Goal: Browse casually: Explore the website without a specific task or goal

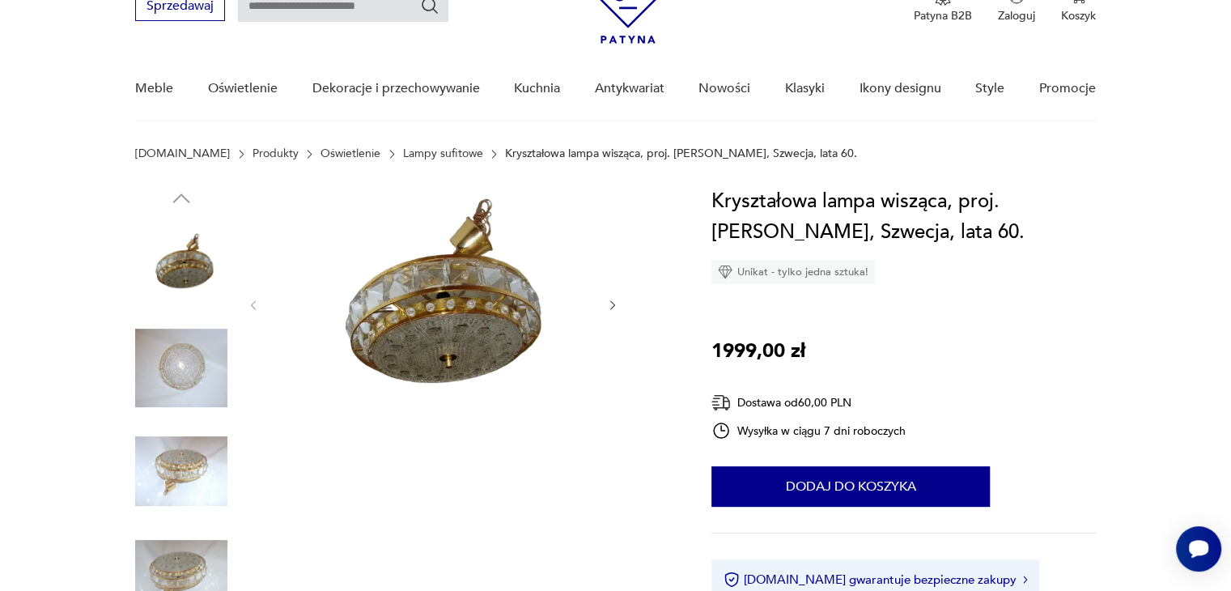
click at [187, 369] on img at bounding box center [181, 368] width 92 height 92
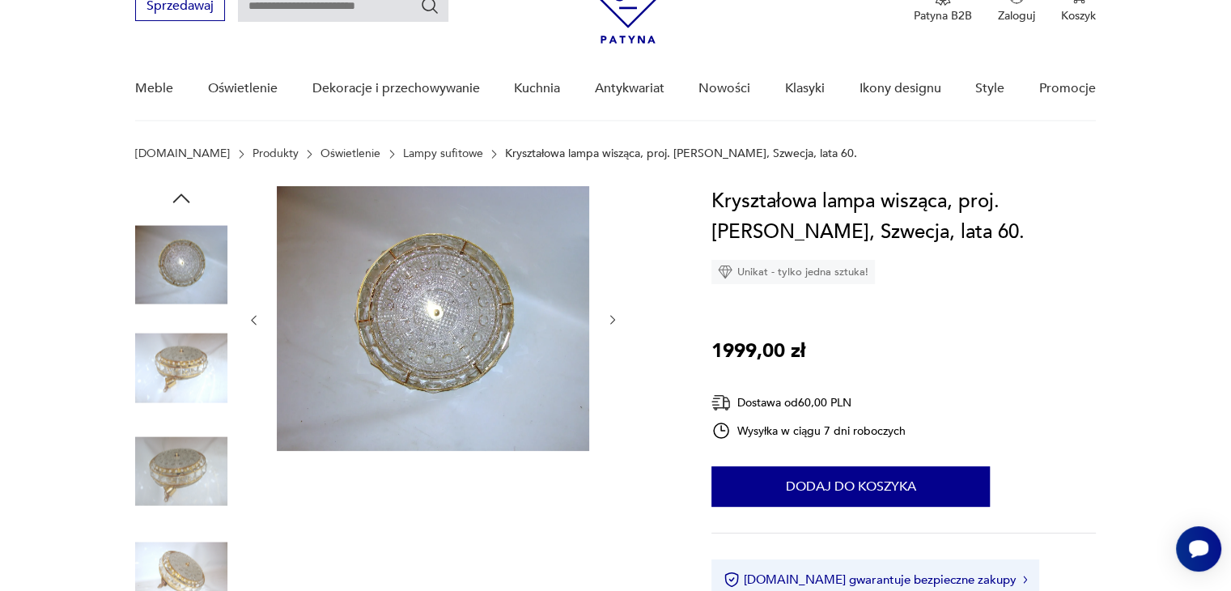
click at [182, 379] on img at bounding box center [181, 368] width 92 height 92
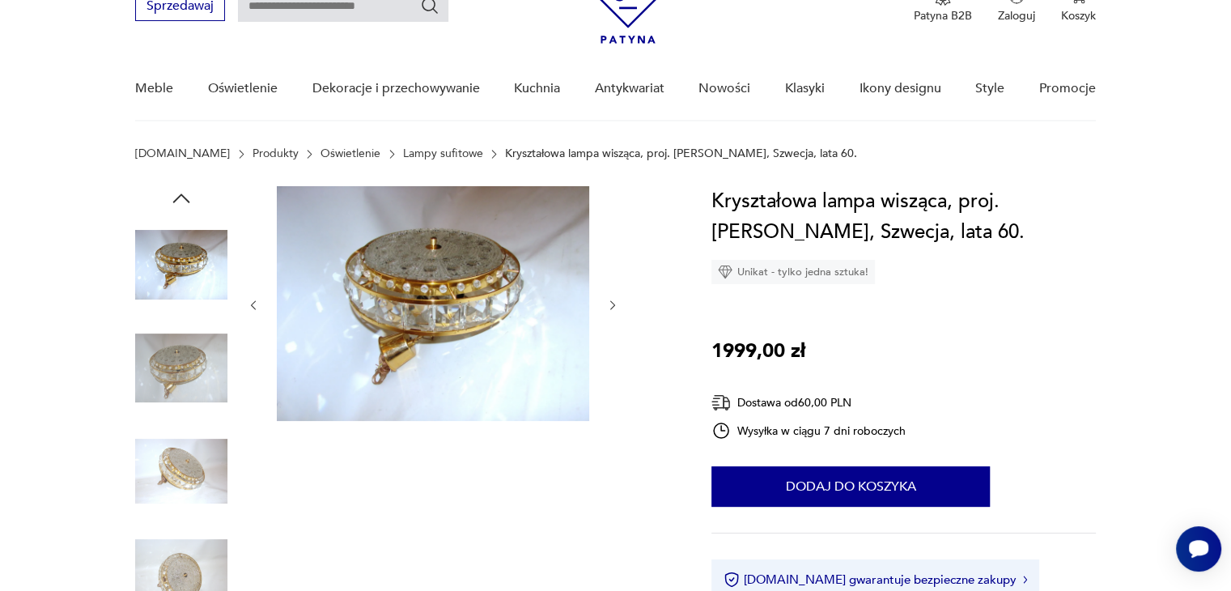
click at [194, 375] on img at bounding box center [181, 368] width 92 height 92
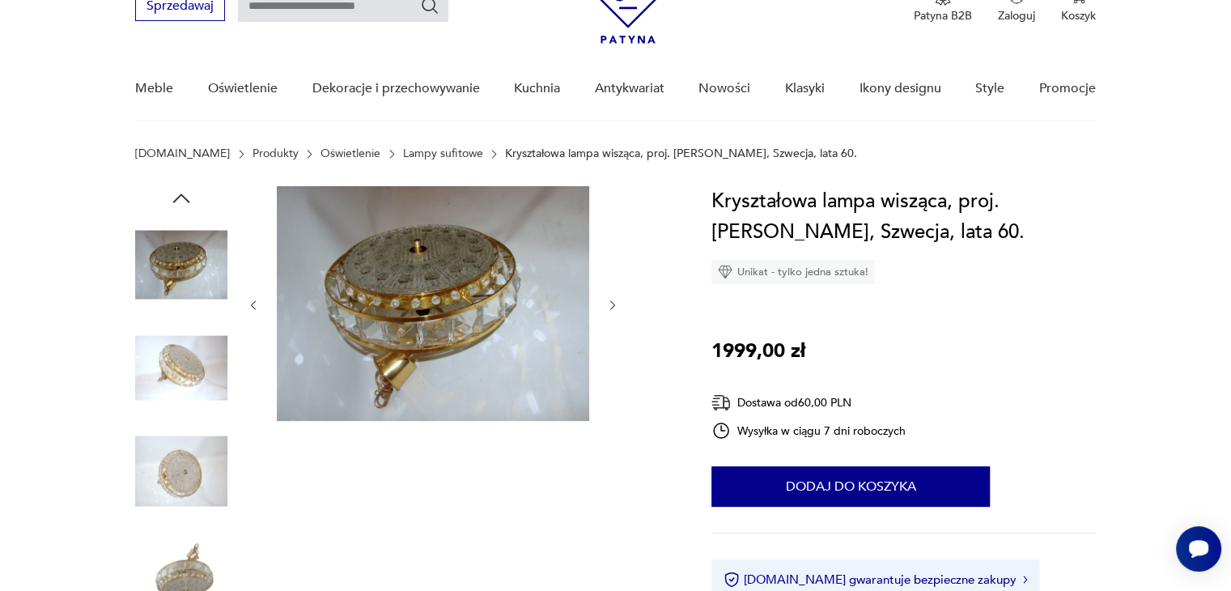
click at [194, 375] on img at bounding box center [181, 368] width 92 height 92
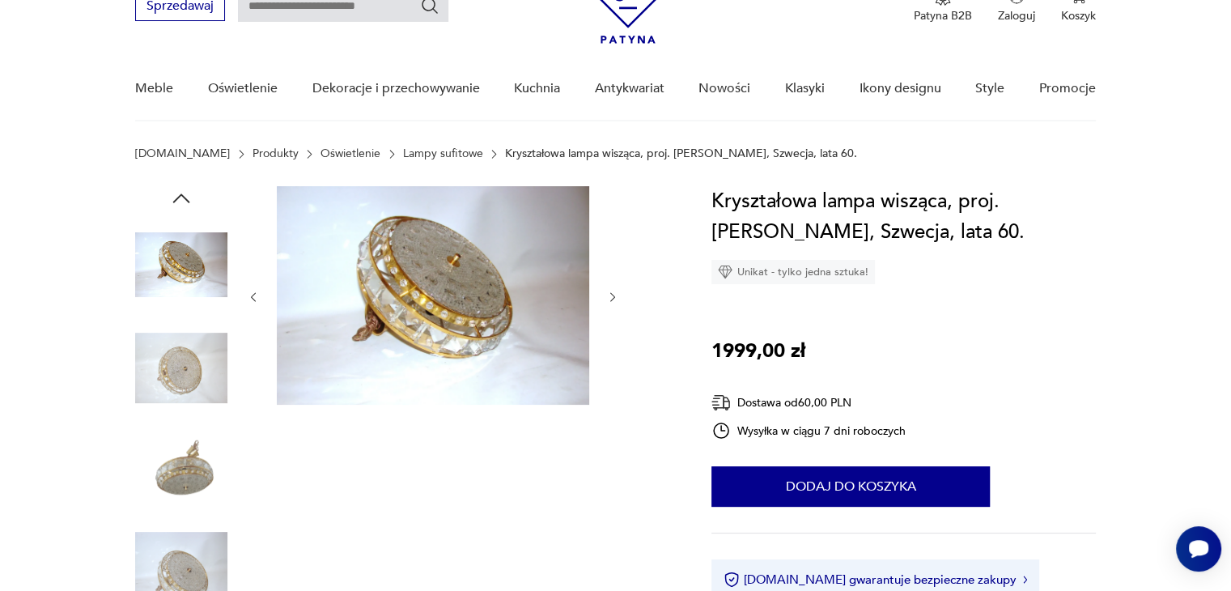
click at [194, 375] on img at bounding box center [181, 368] width 92 height 92
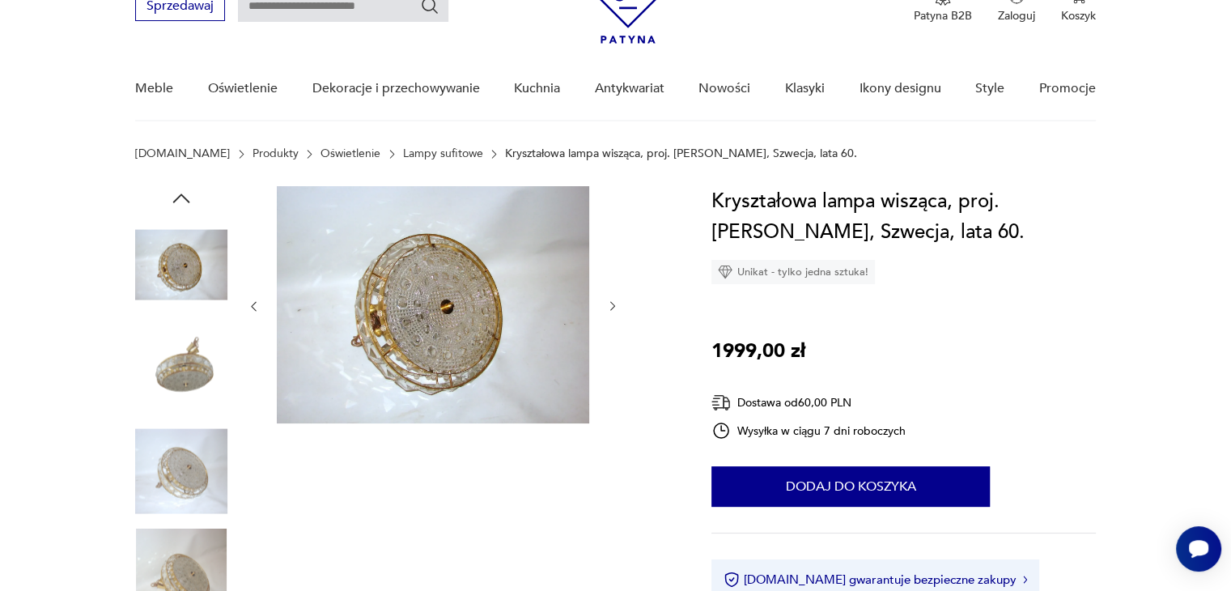
click at [161, 384] on img at bounding box center [181, 368] width 92 height 92
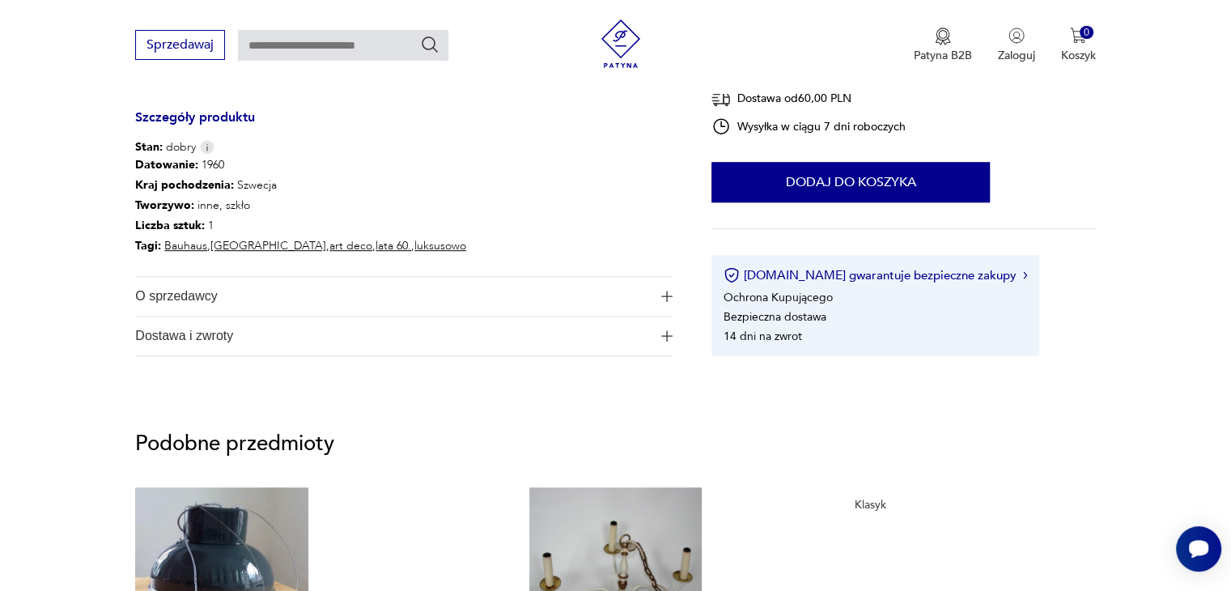
scroll to position [1052, 0]
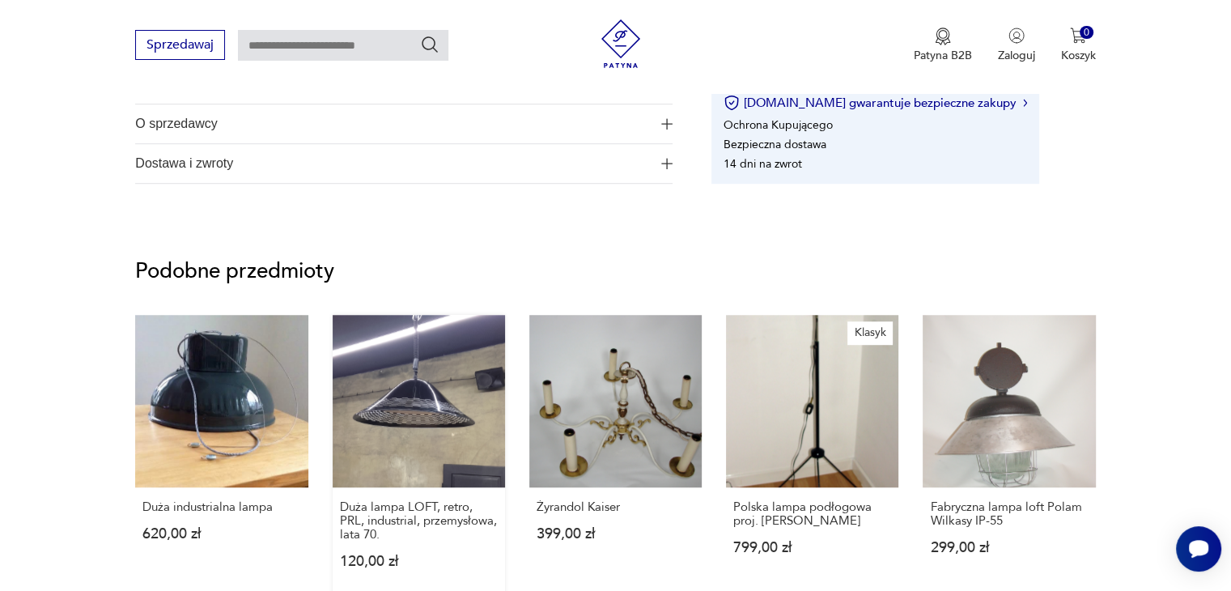
click at [420, 396] on link "Duża lampa LOFT, retro, PRL, industrial, przemysłowa, lata 70. 120,00 zł" at bounding box center [419, 457] width 172 height 285
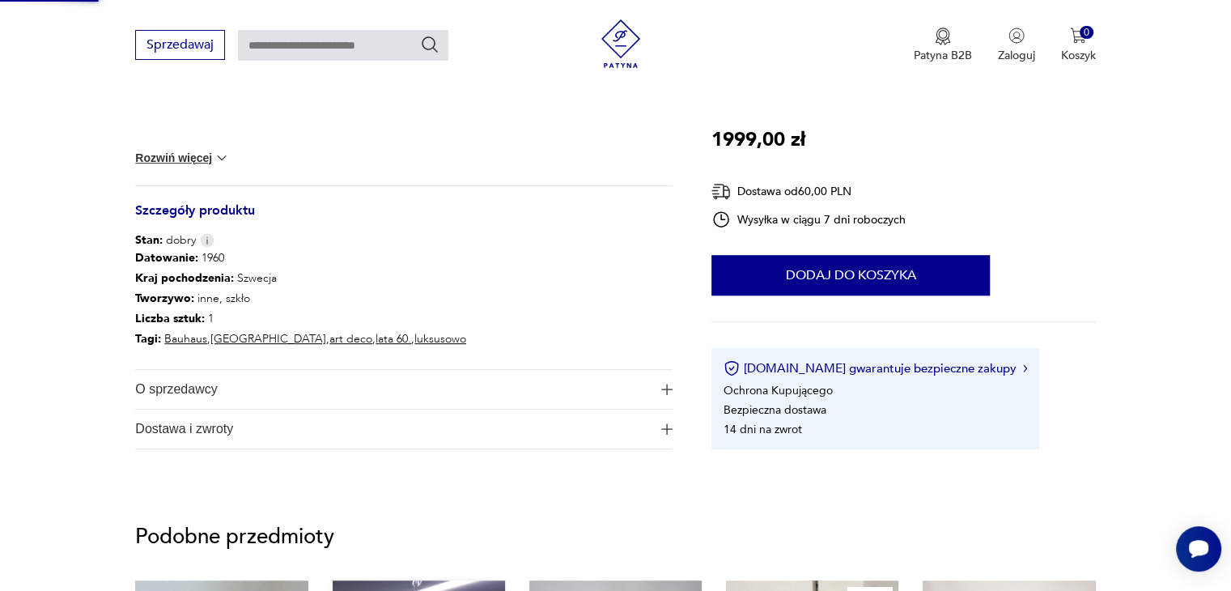
scroll to position [487, 0]
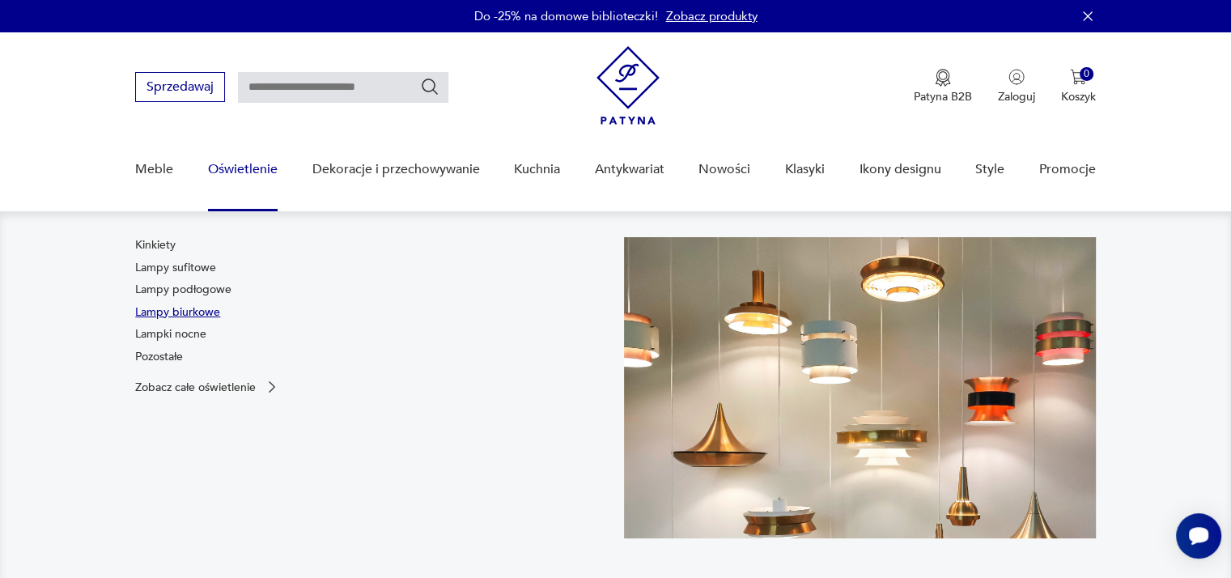
click at [194, 311] on link "Lampy biurkowe" at bounding box center [177, 312] width 85 height 16
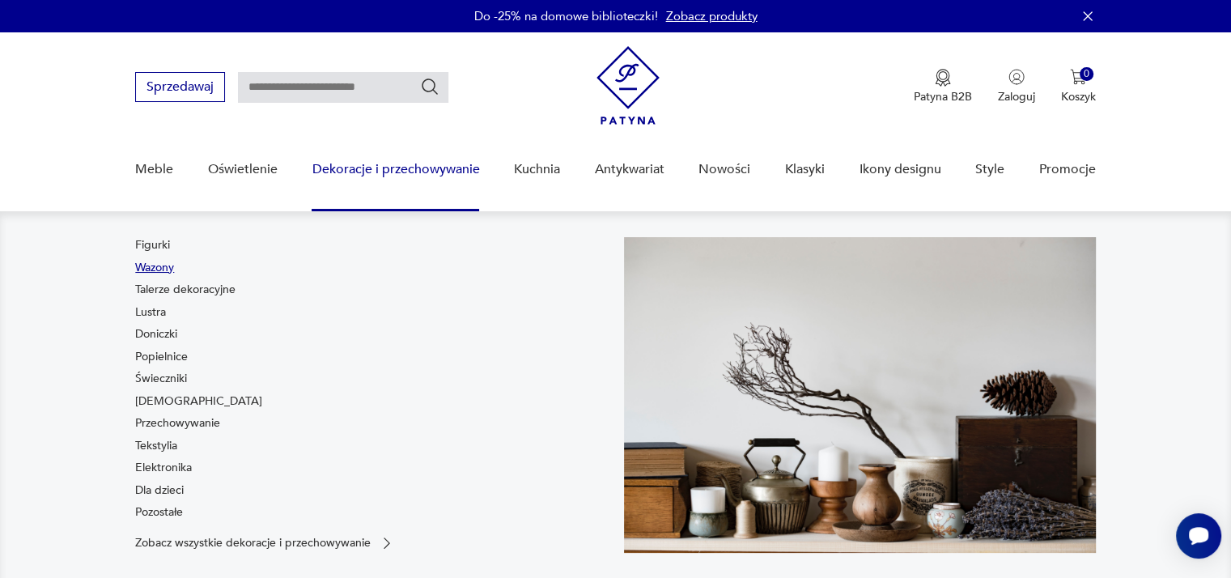
click at [157, 266] on link "Wazony" at bounding box center [154, 268] width 39 height 16
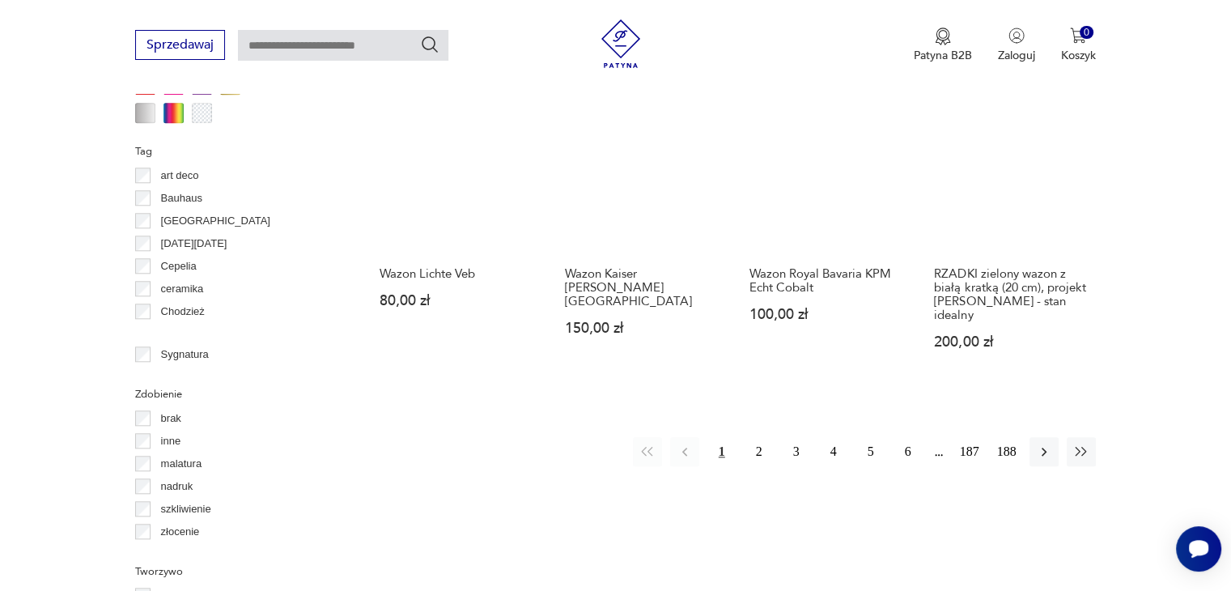
scroll to position [1595, 0]
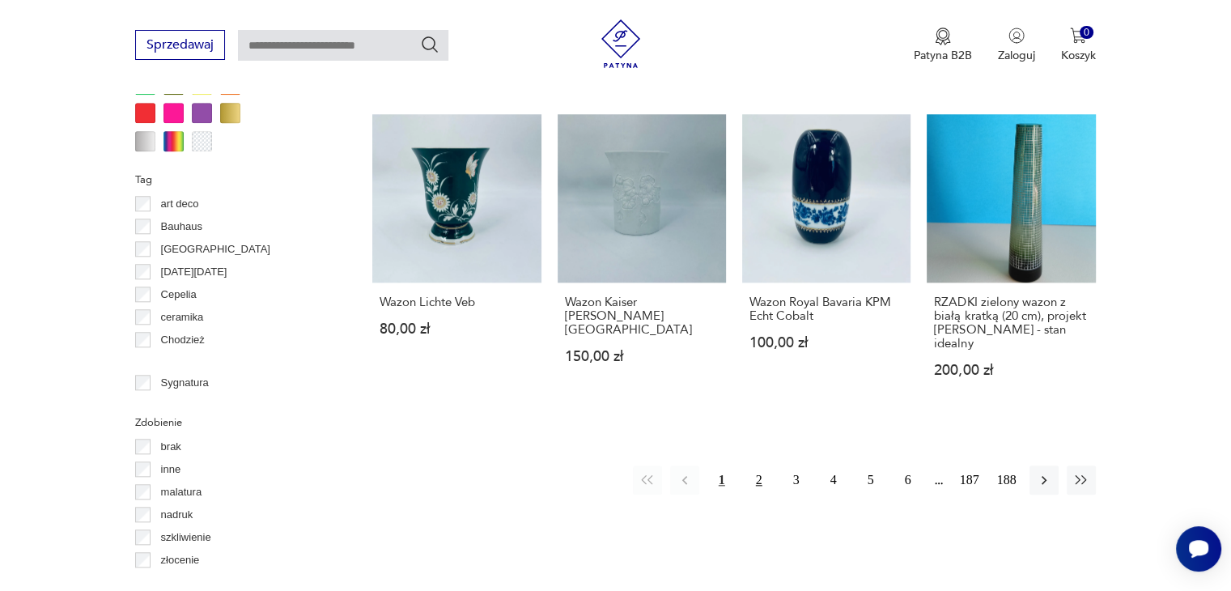
click at [760, 465] on button "2" at bounding box center [758, 479] width 29 height 29
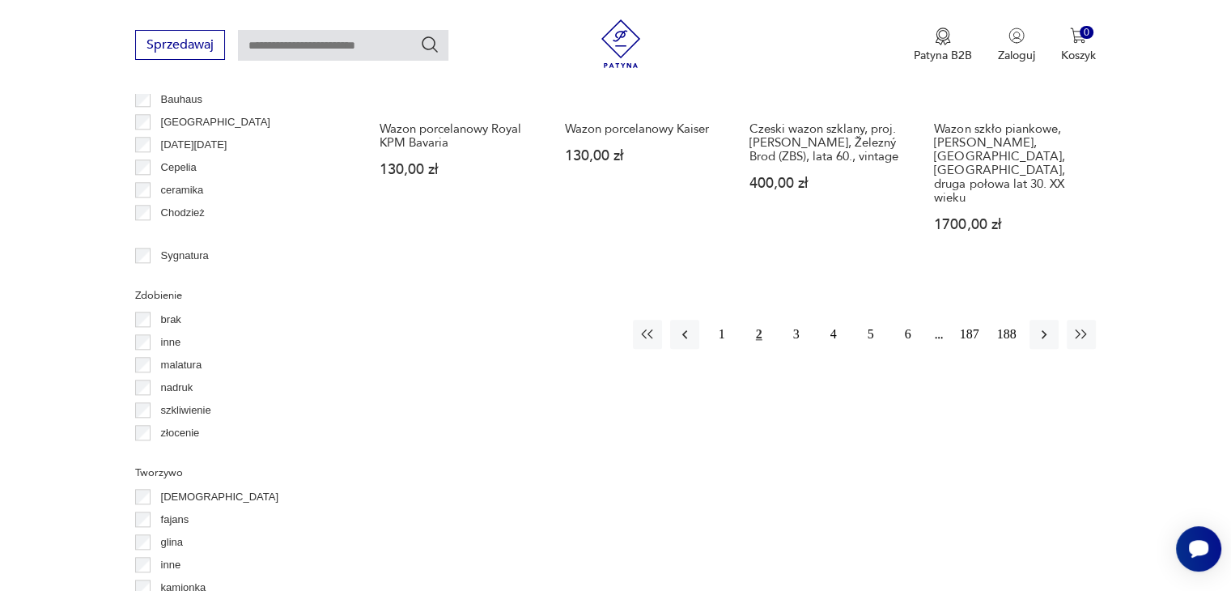
scroll to position [1723, 0]
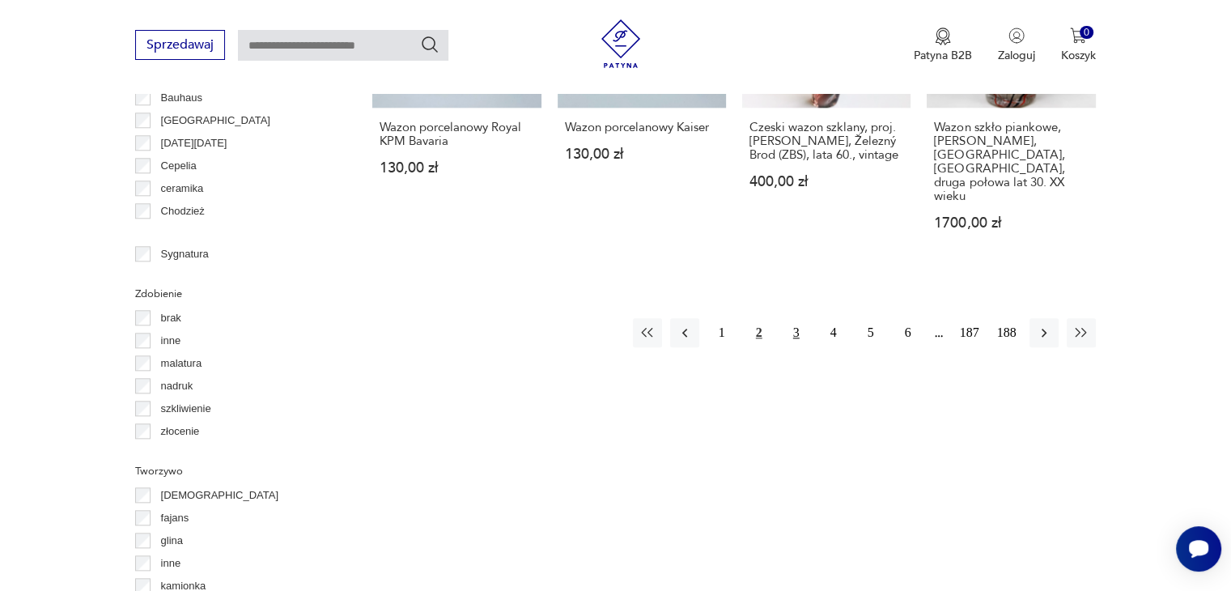
click at [790, 318] on button "3" at bounding box center [796, 332] width 29 height 29
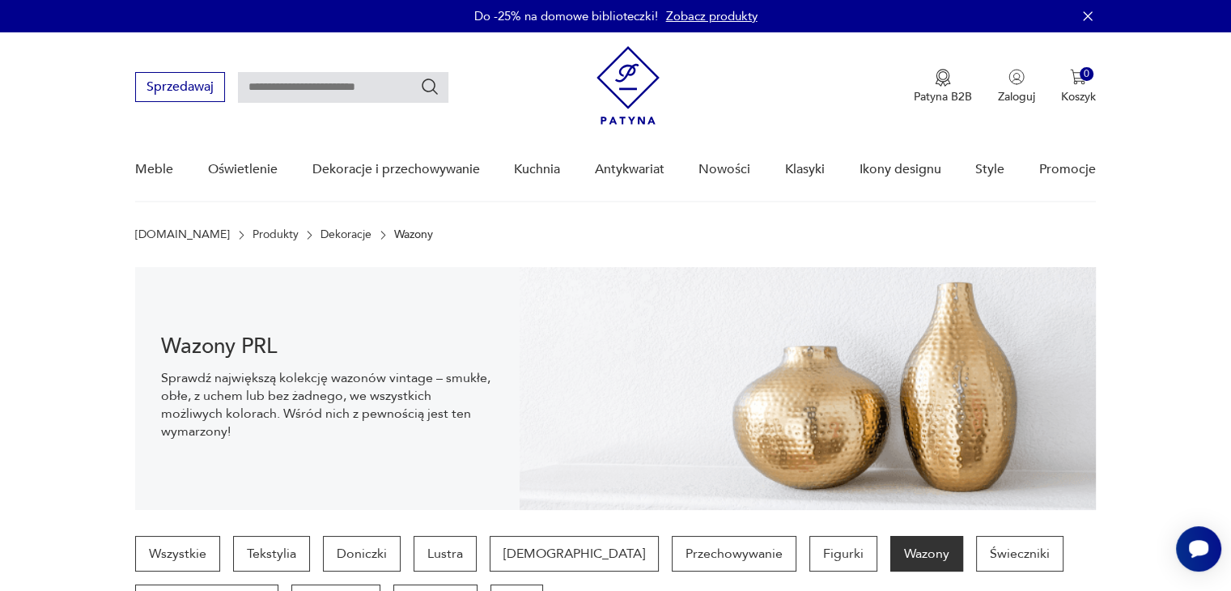
click at [320, 231] on link "Dekoracje" at bounding box center [345, 234] width 51 height 13
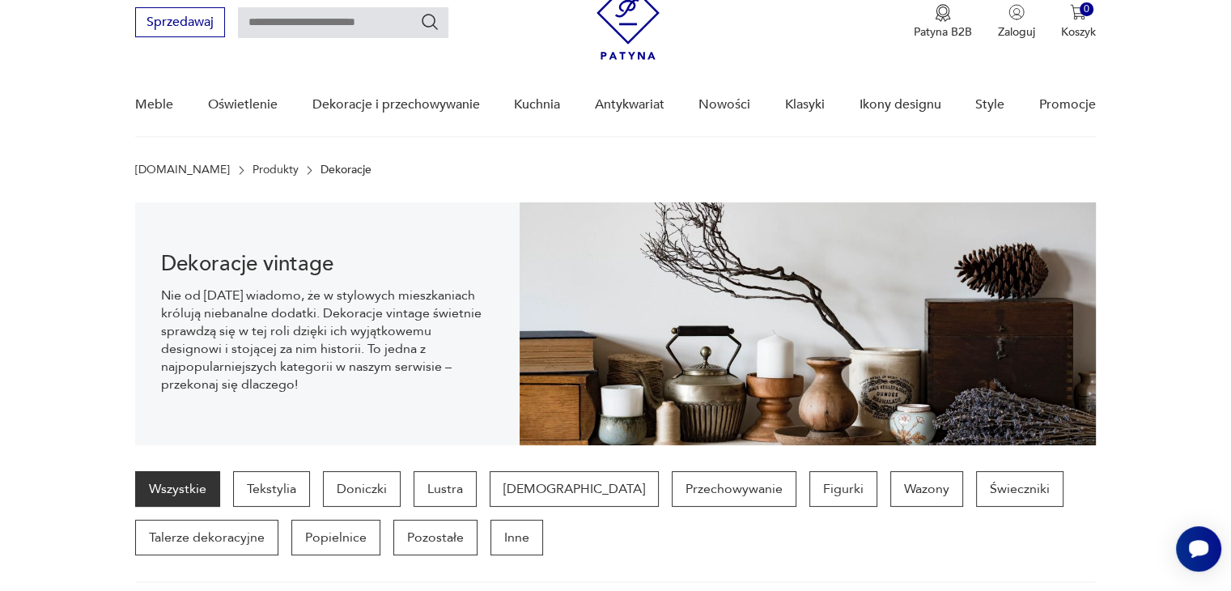
scroll to position [160, 0]
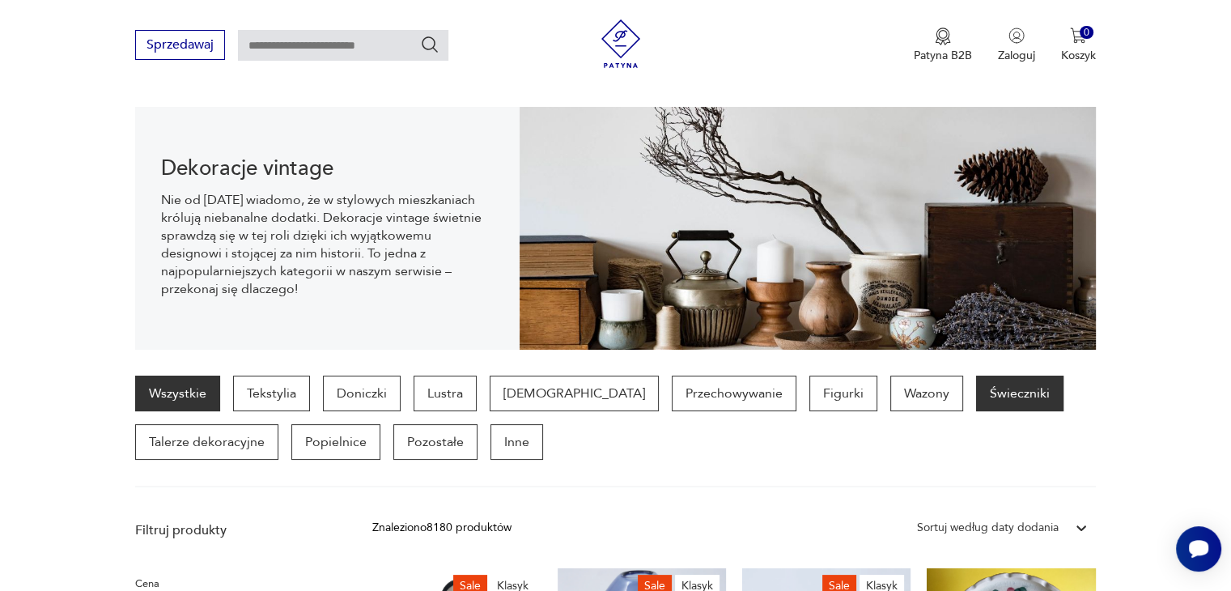
click at [976, 386] on p "Świeczniki" at bounding box center [1019, 393] width 87 height 36
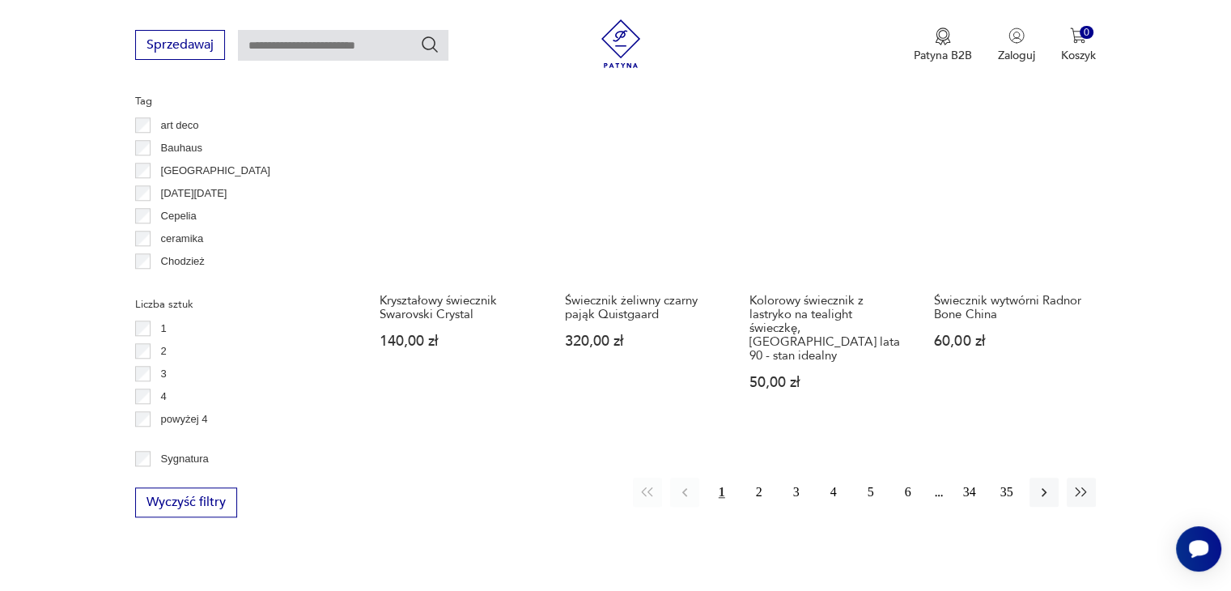
scroll to position [1642, 0]
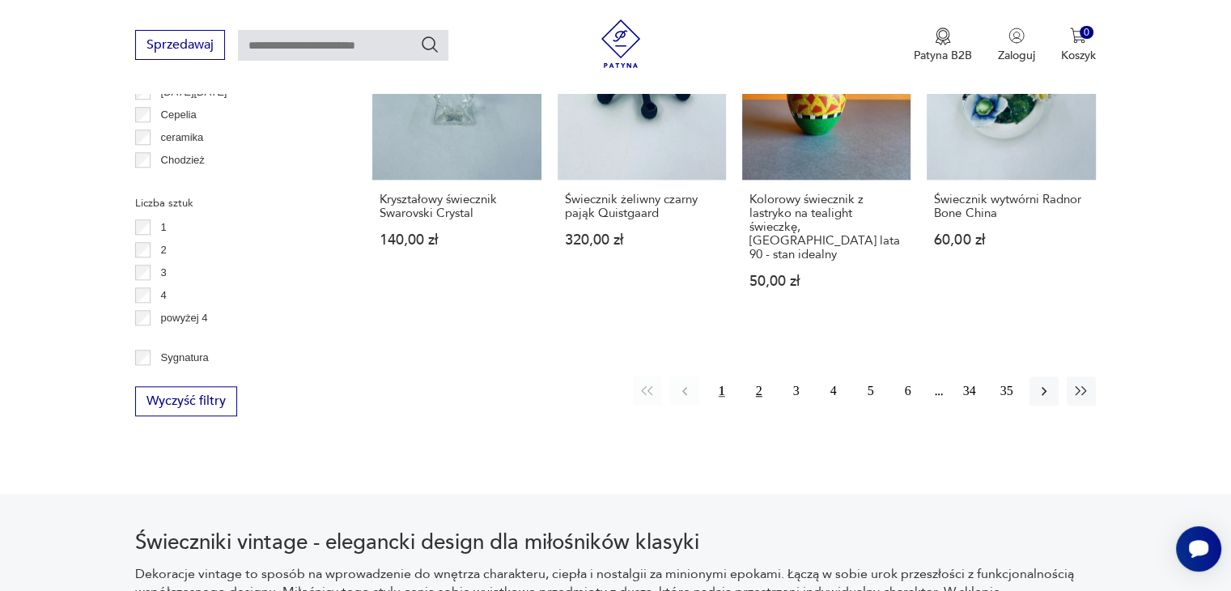
click at [750, 378] on button "2" at bounding box center [758, 390] width 29 height 29
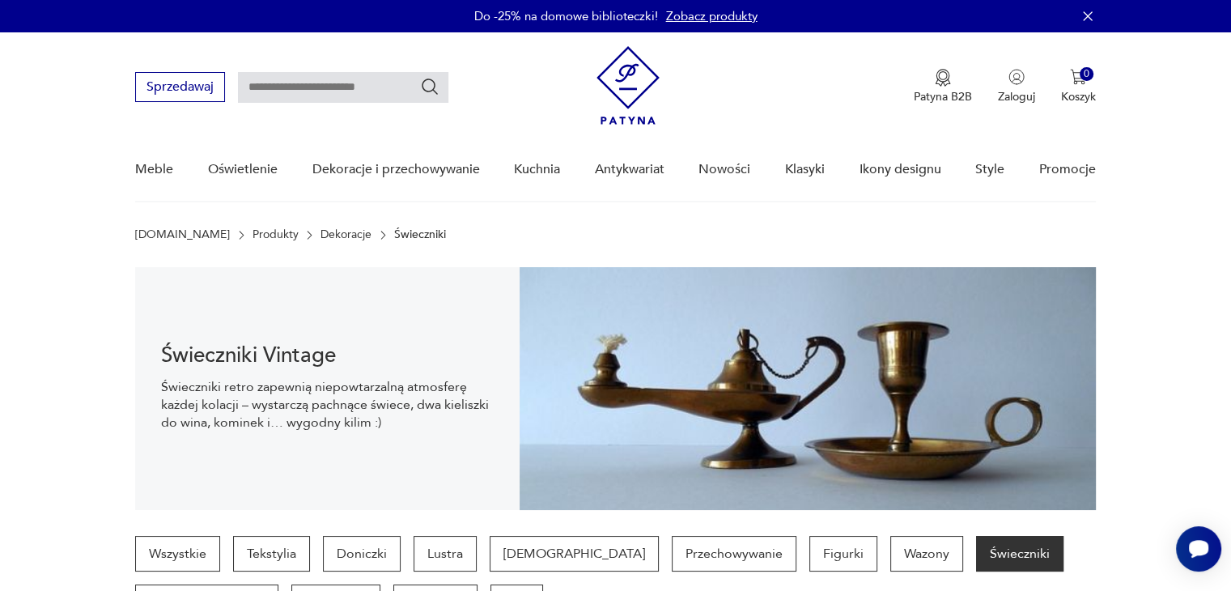
click at [252, 233] on link "Produkty" at bounding box center [275, 234] width 46 height 13
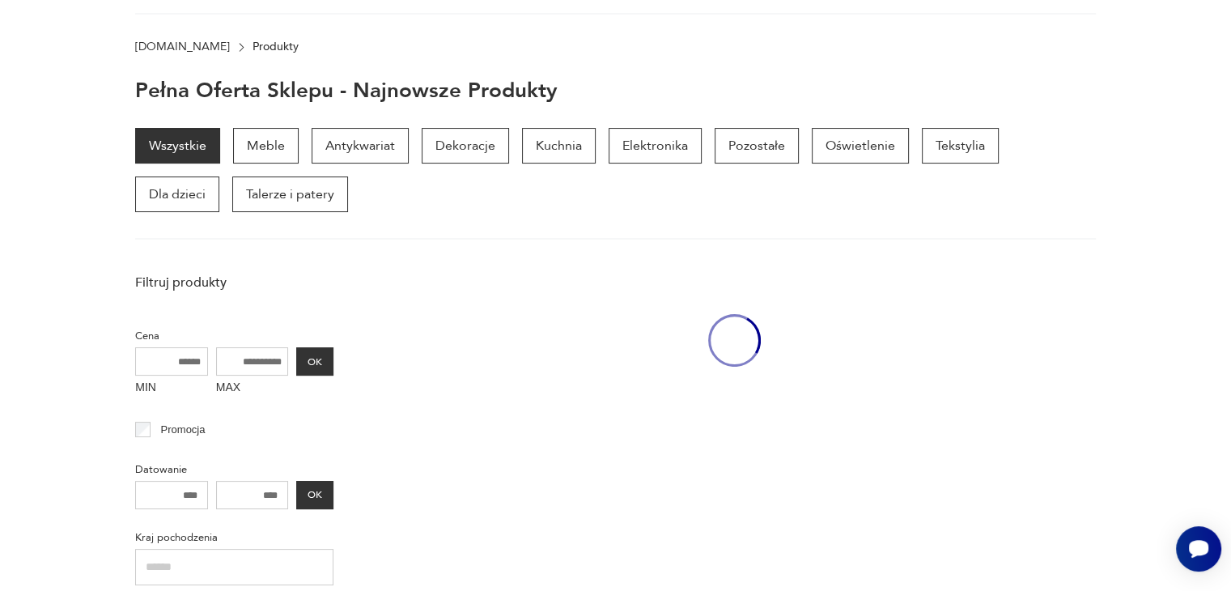
scroll to position [209, 0]
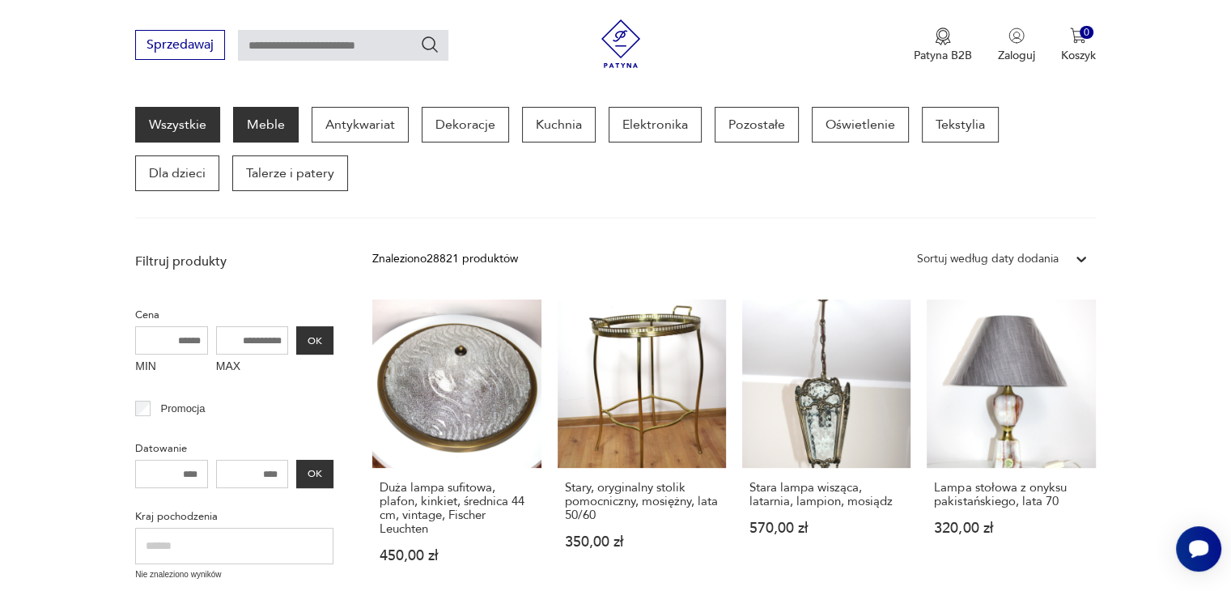
click at [270, 124] on p "Meble" at bounding box center [266, 125] width 66 height 36
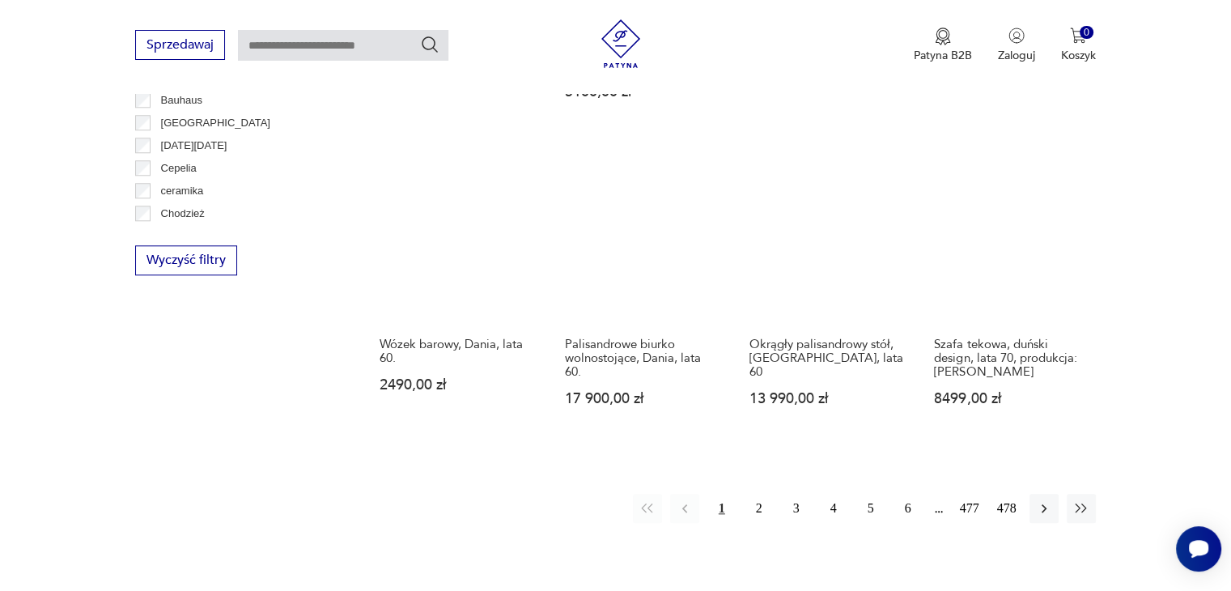
scroll to position [1617, 0]
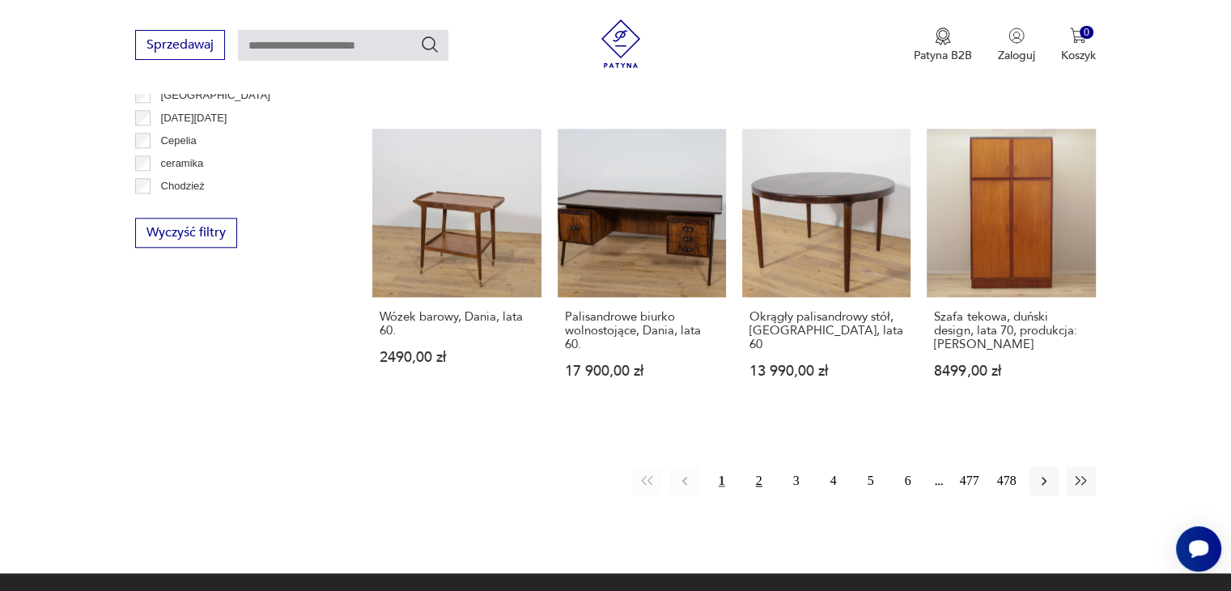
click at [758, 466] on button "2" at bounding box center [758, 480] width 29 height 29
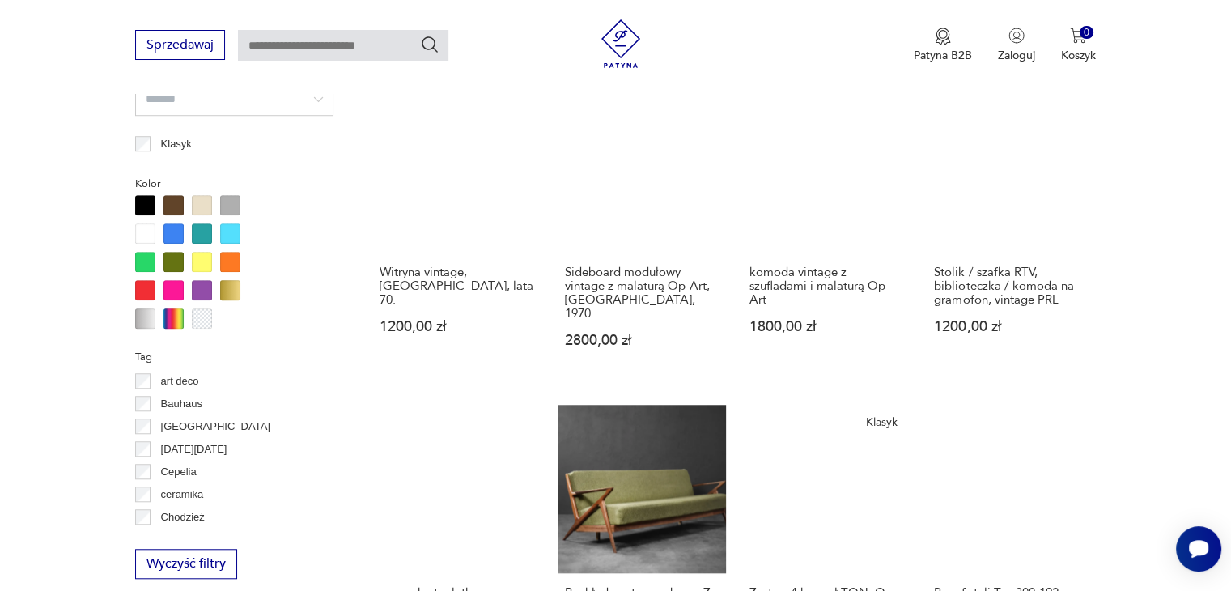
scroll to position [1481, 0]
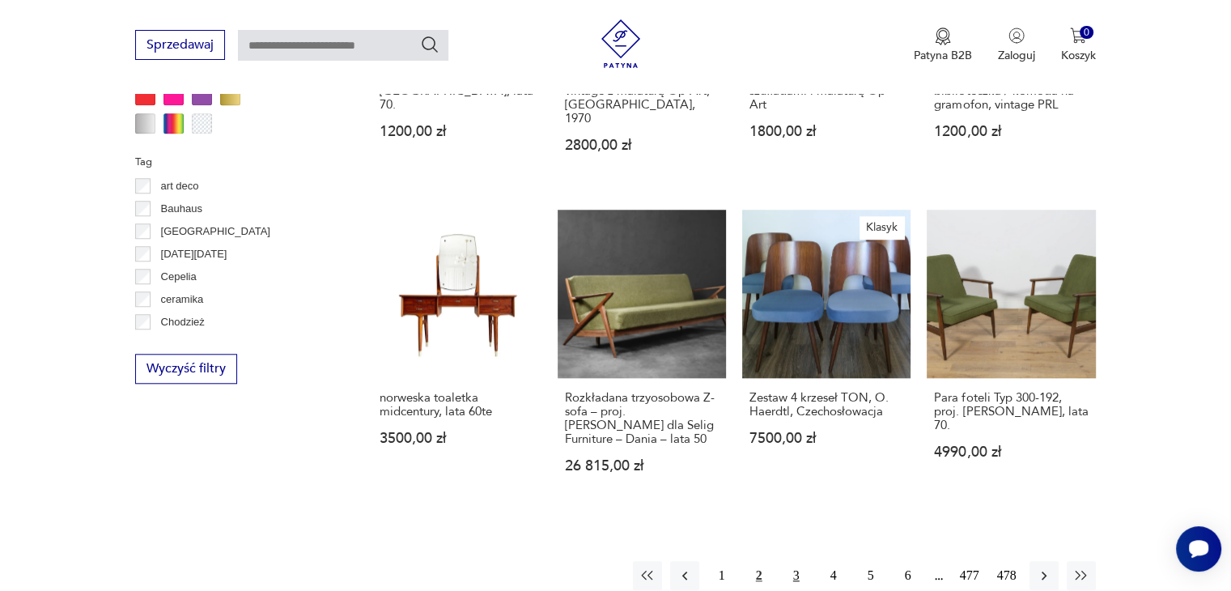
click at [803, 561] on button "3" at bounding box center [796, 575] width 29 height 29
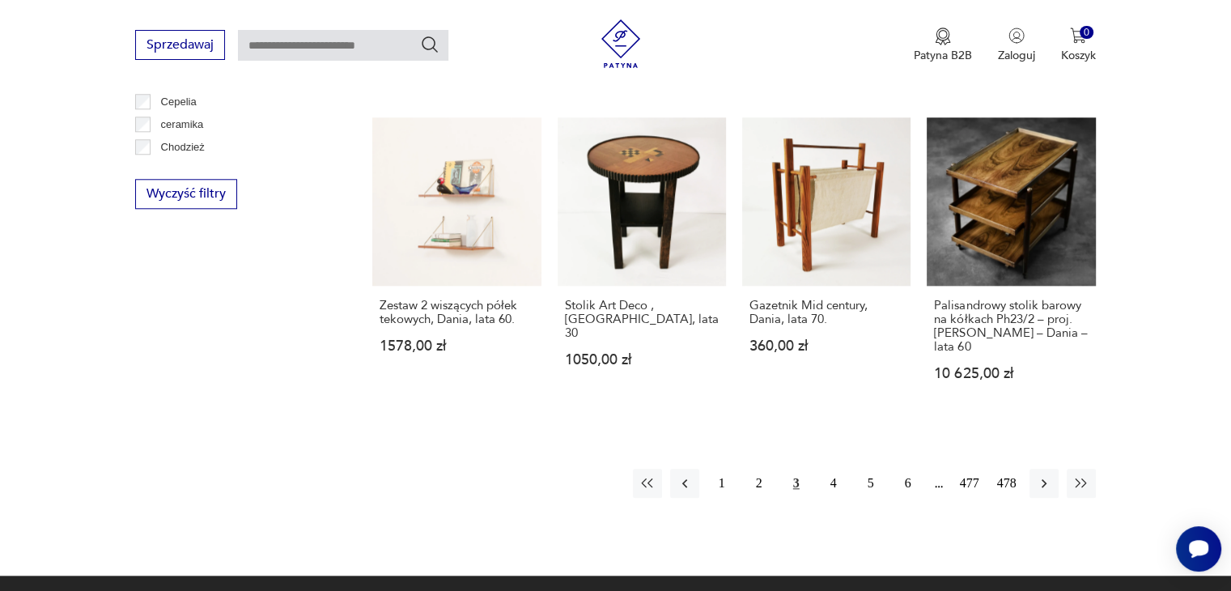
scroll to position [1723, 0]
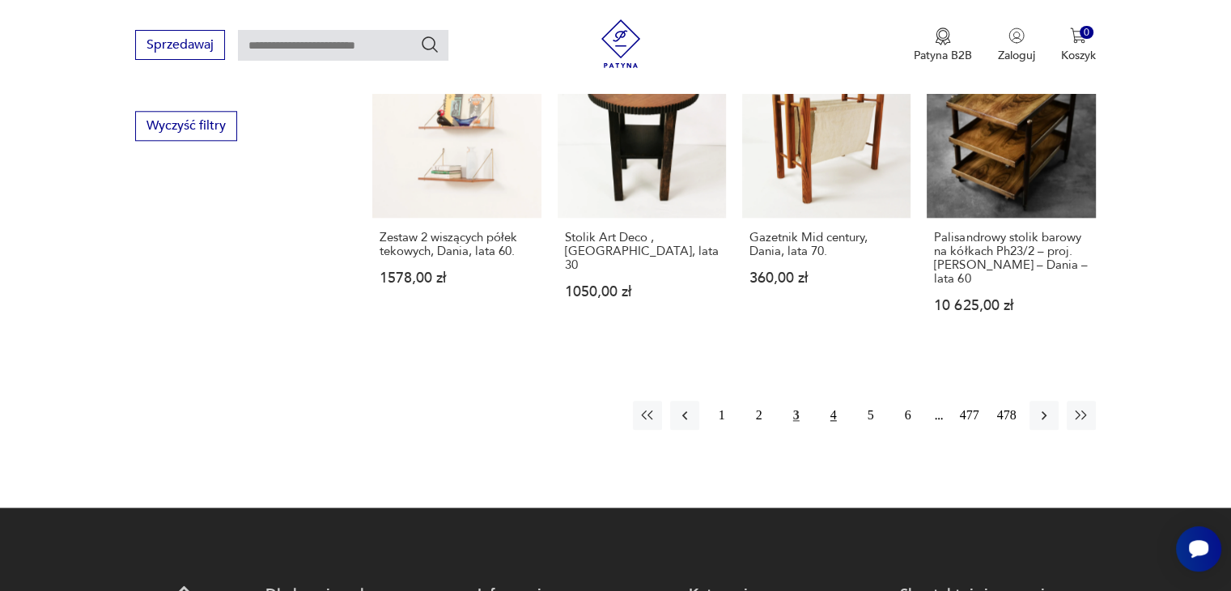
click at [827, 400] on button "4" at bounding box center [833, 414] width 29 height 29
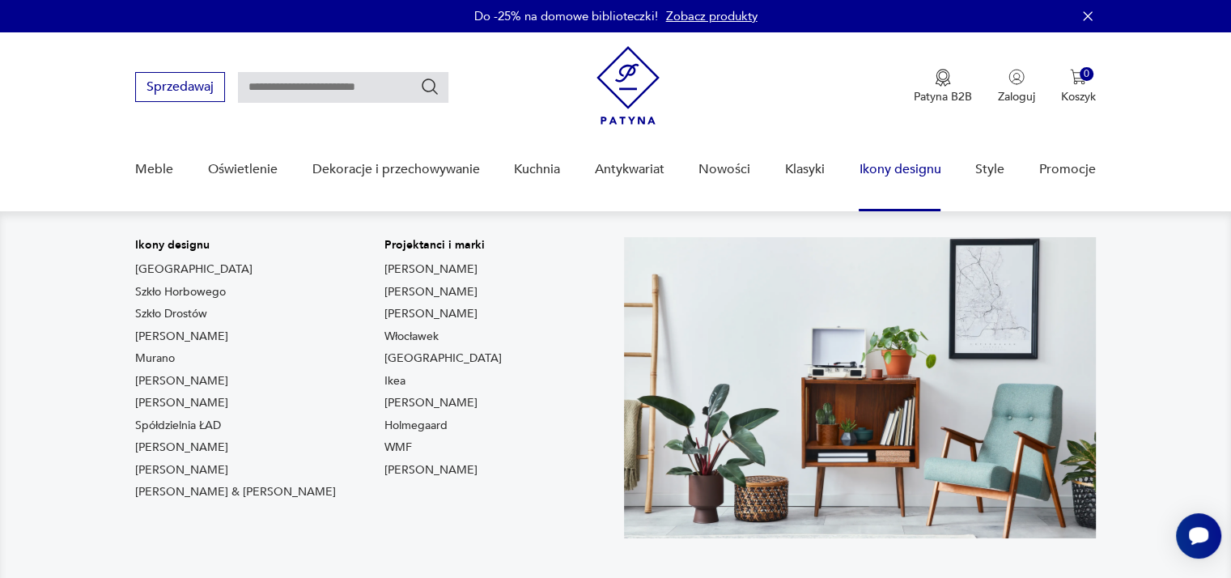
click at [901, 176] on link "Ikony designu" at bounding box center [899, 169] width 82 height 62
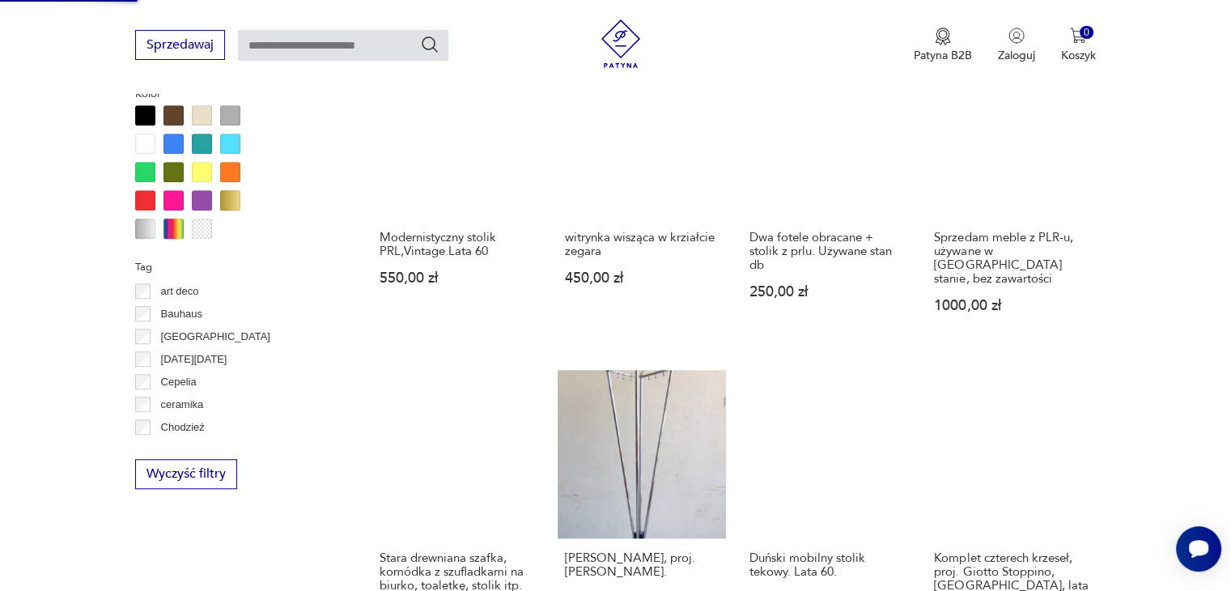
scroll to position [1780, 0]
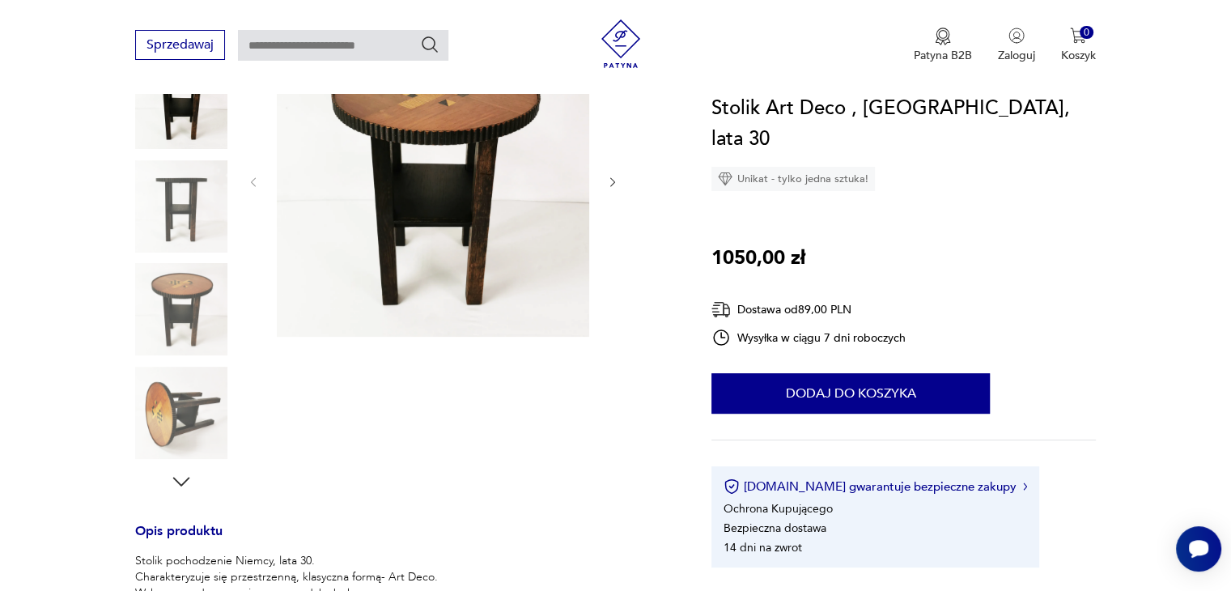
click at [175, 289] on img at bounding box center [181, 309] width 92 height 92
